Goal: Check status: Check status

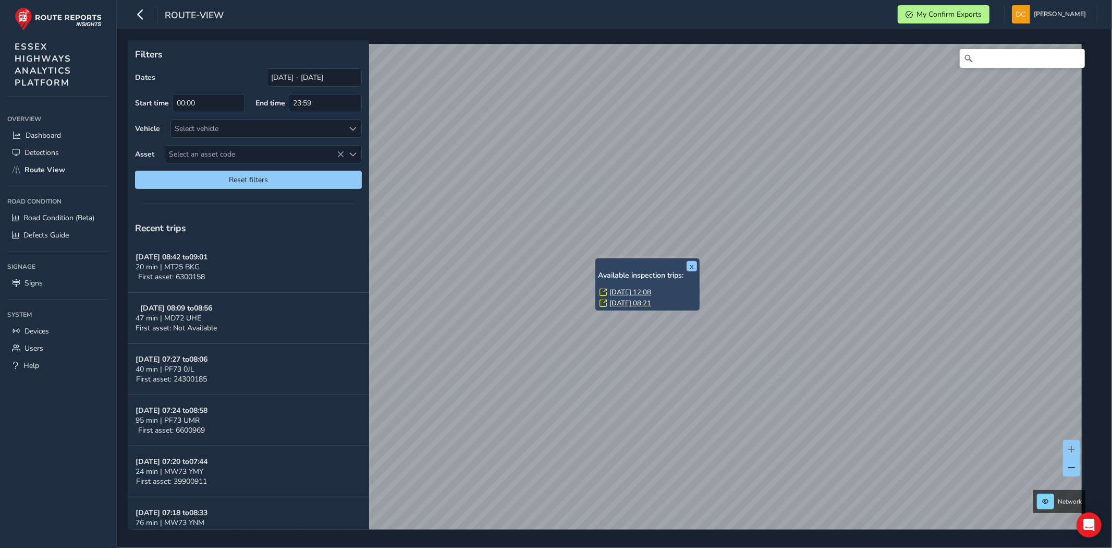
click at [621, 292] on link "[DATE] 12:08" at bounding box center [631, 291] width 42 height 9
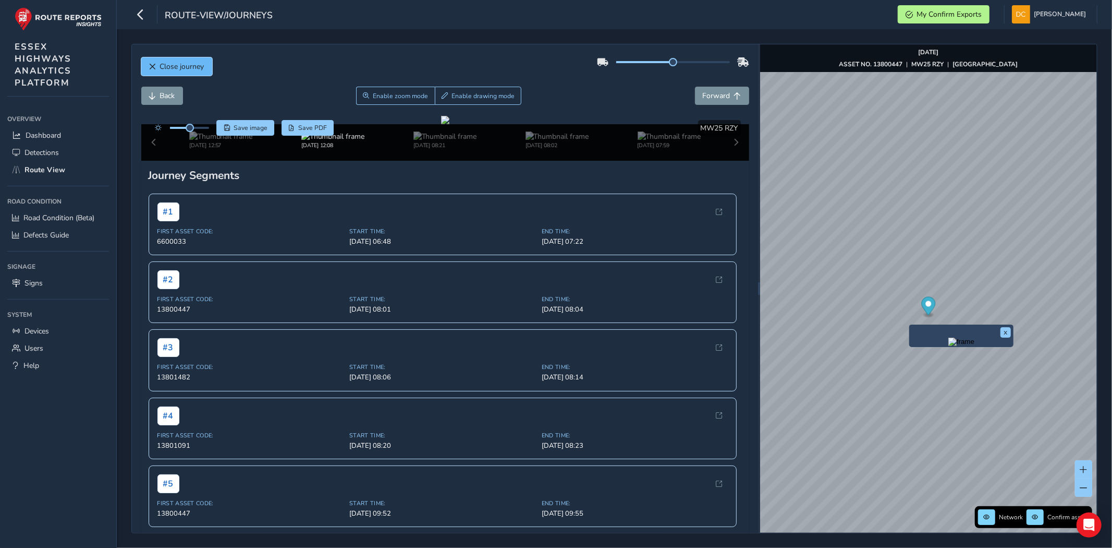
click at [195, 64] on span "Close journey" at bounding box center [182, 67] width 44 height 10
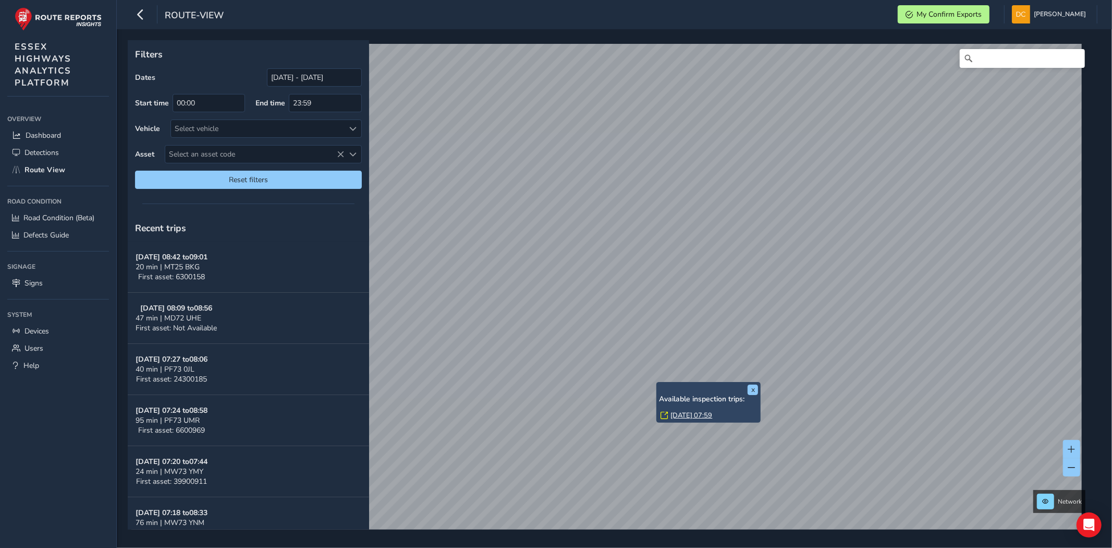
click at [699, 413] on link "[DATE] 07:59" at bounding box center [692, 414] width 42 height 9
